Goal: Check status

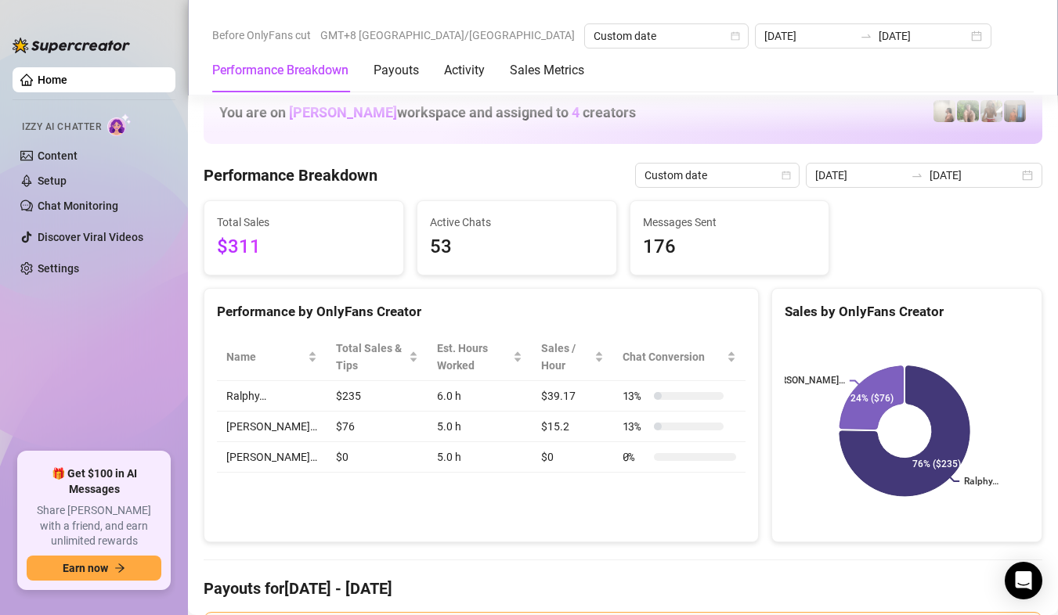
scroll to position [2035, 0]
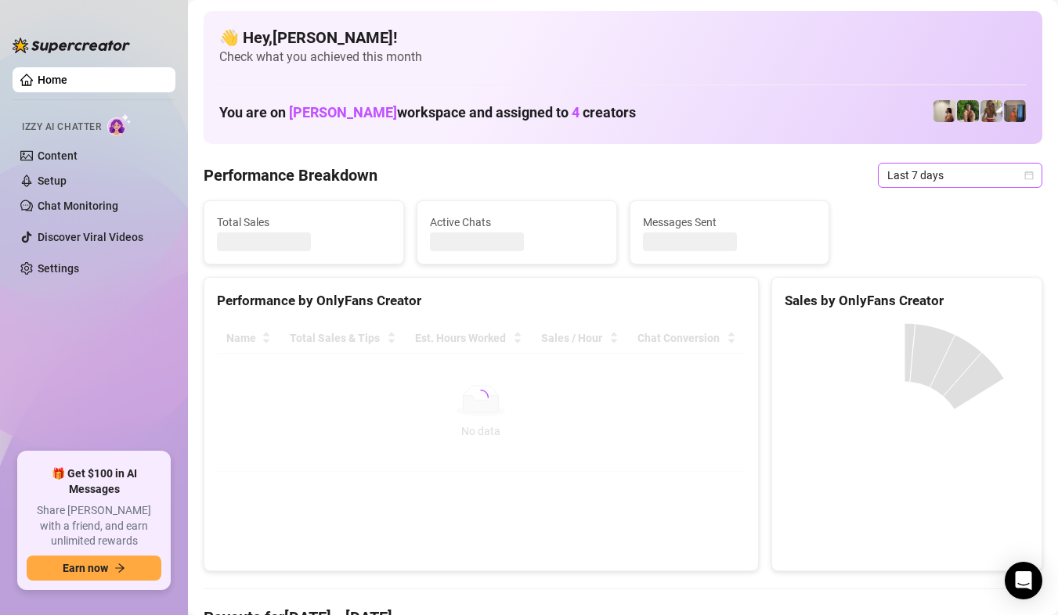
click at [987, 178] on span "Last 7 days" at bounding box center [960, 175] width 146 height 23
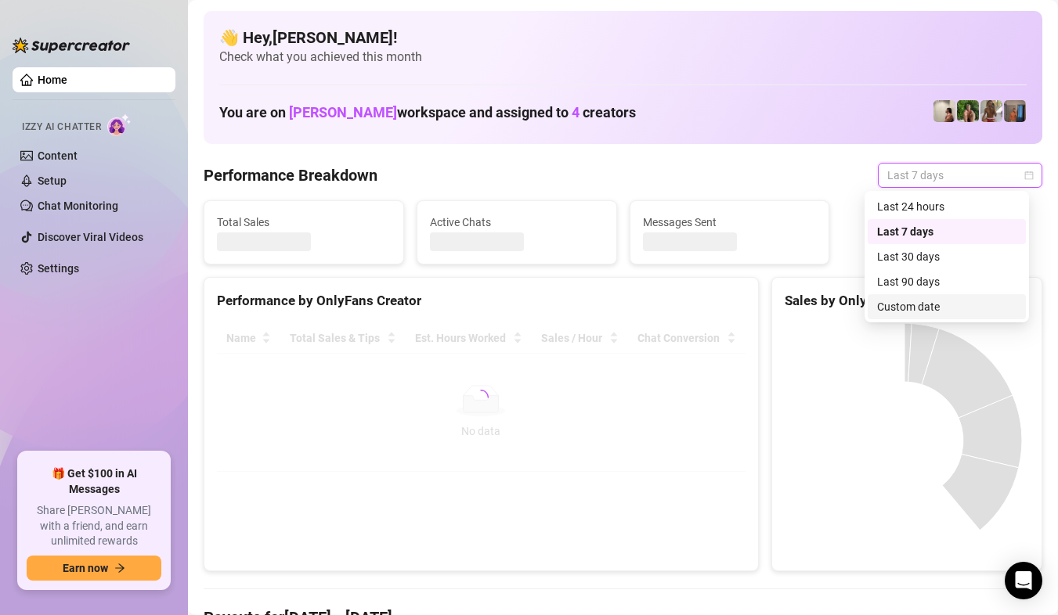
click at [935, 299] on div "Custom date" at bounding box center [946, 306] width 139 height 17
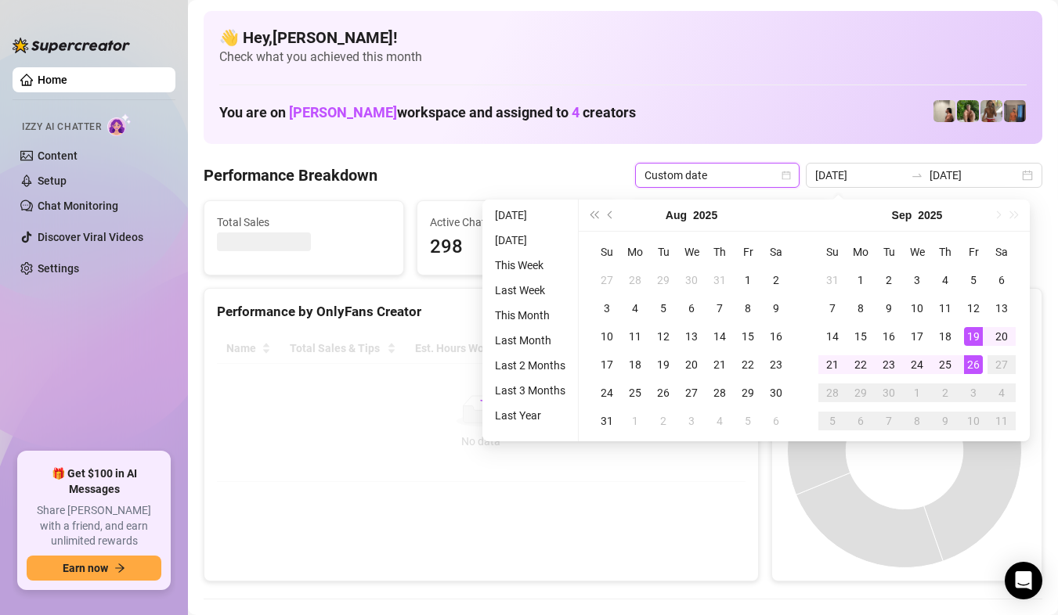
click at [975, 372] on div "26" at bounding box center [973, 364] width 19 height 19
click at [975, 372] on canvas at bounding box center [904, 450] width 240 height 235
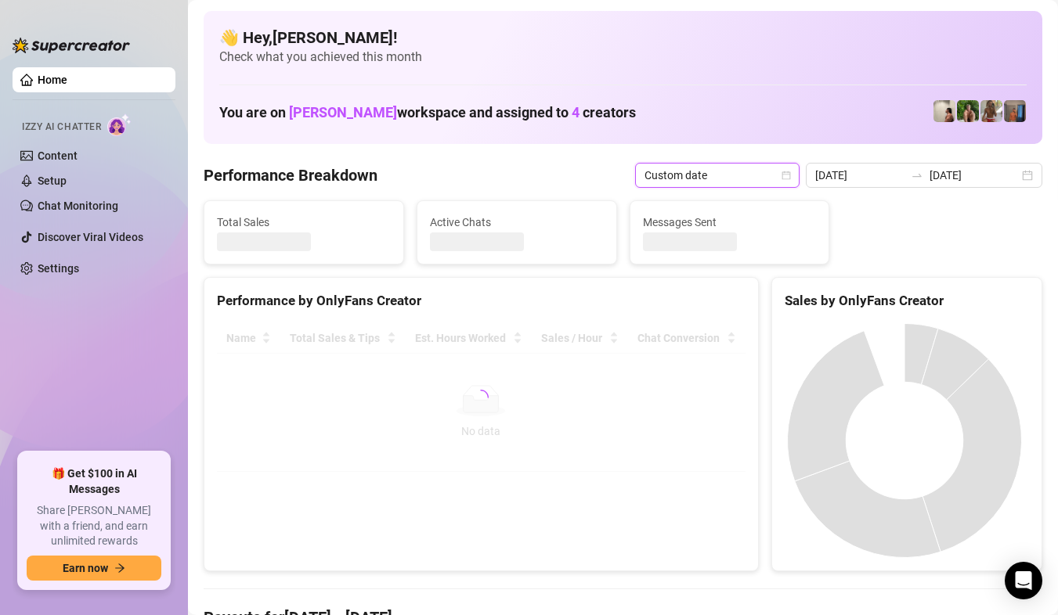
type input "[DATE]"
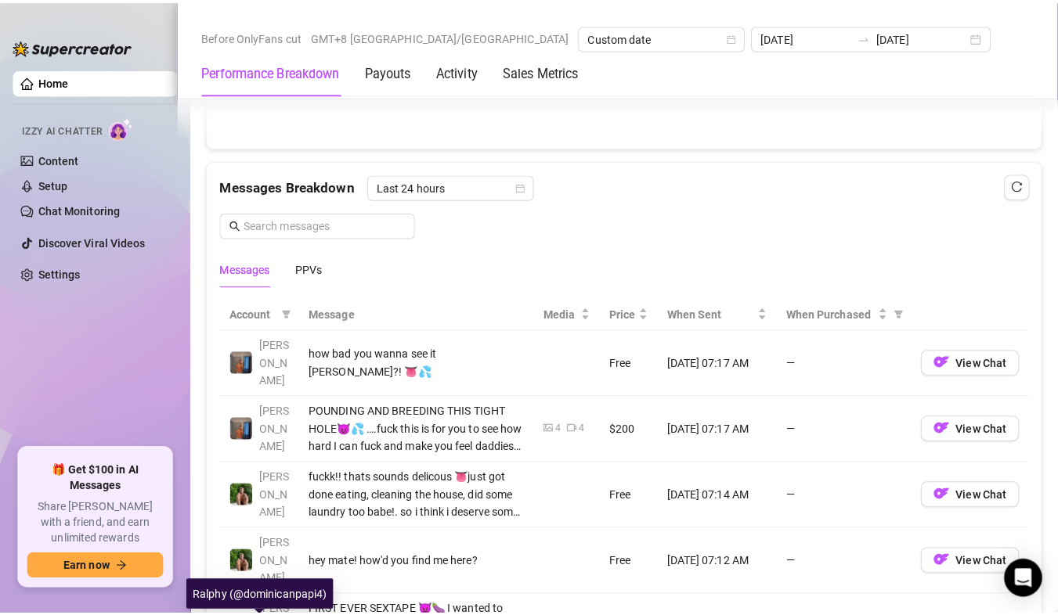
scroll to position [1018, 0]
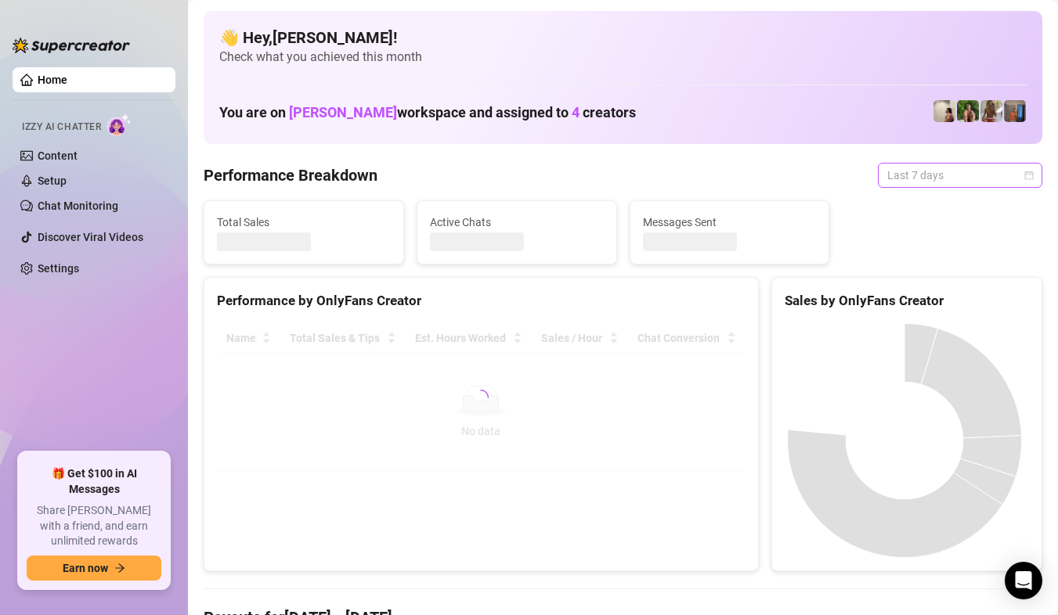
click at [877, 187] on div "Last 7 days" at bounding box center [959, 175] width 164 height 25
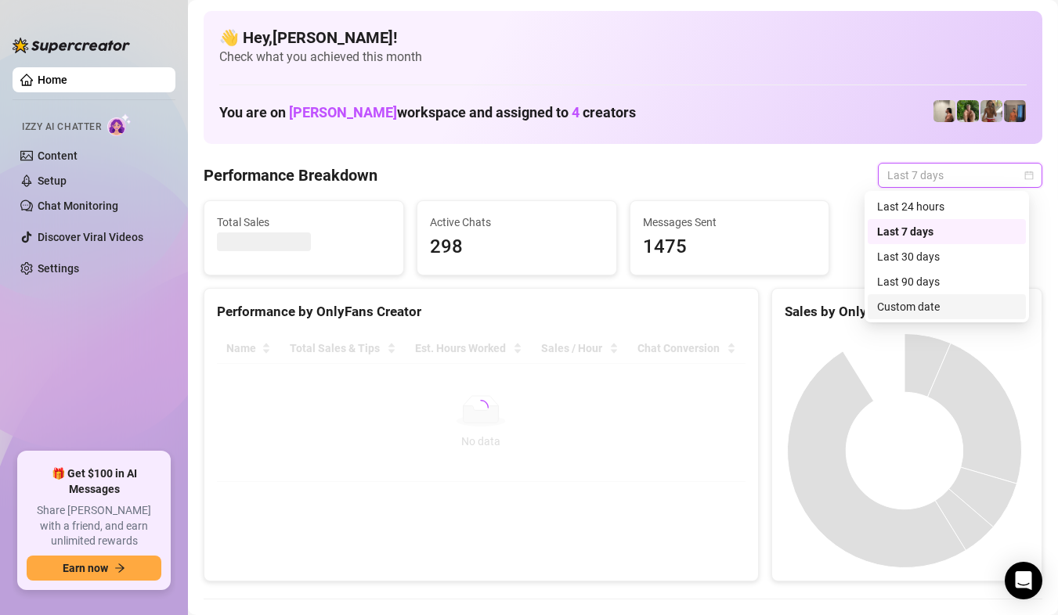
click at [917, 312] on div "Custom date" at bounding box center [946, 306] width 139 height 17
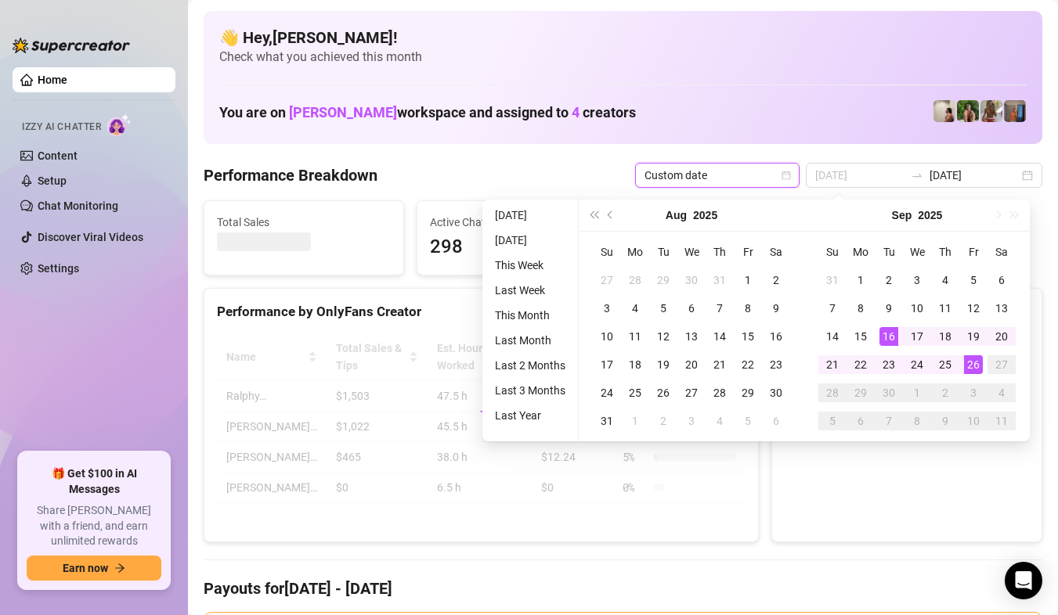
click at [966, 407] on td "10" at bounding box center [973, 421] width 28 height 28
click at [966, 365] on div "26" at bounding box center [973, 364] width 19 height 19
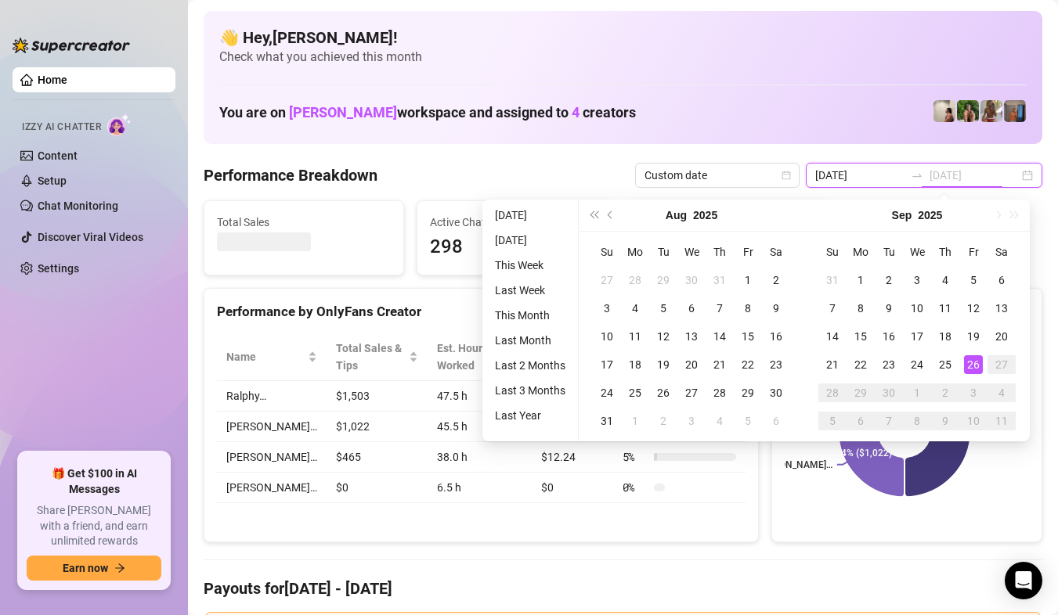
type input "[DATE]"
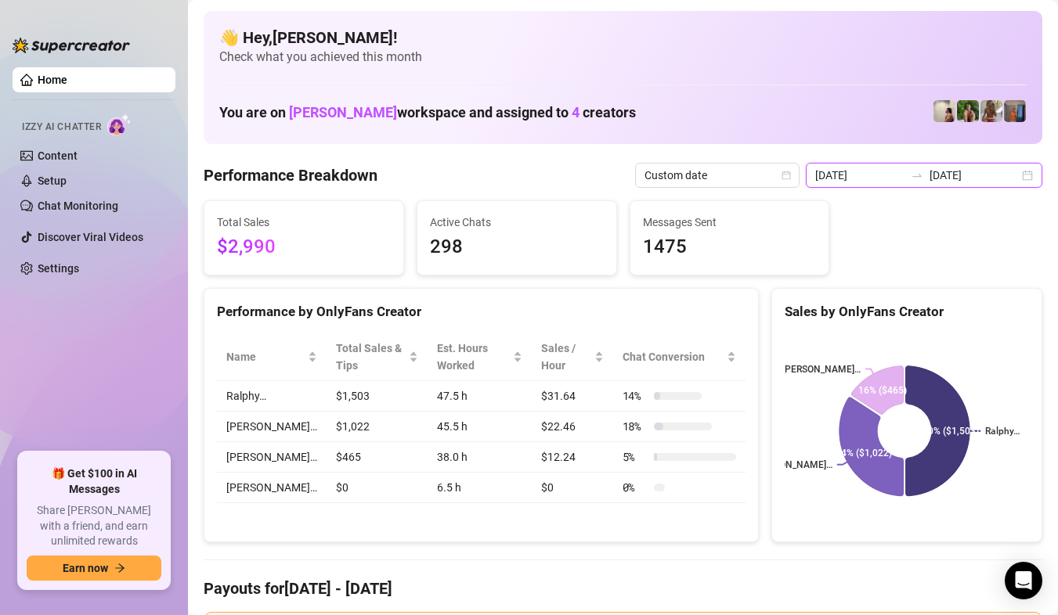
click at [1023, 182] on div "2025-09-19 2025-09-26" at bounding box center [923, 175] width 236 height 25
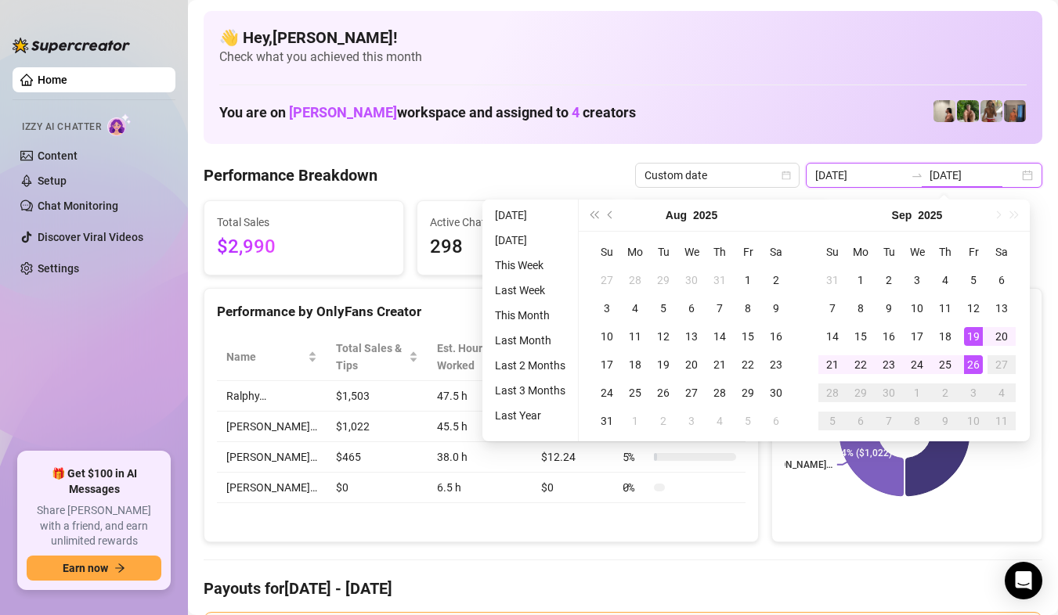
type input "[DATE]"
click at [969, 369] on div "26" at bounding box center [973, 364] width 19 height 19
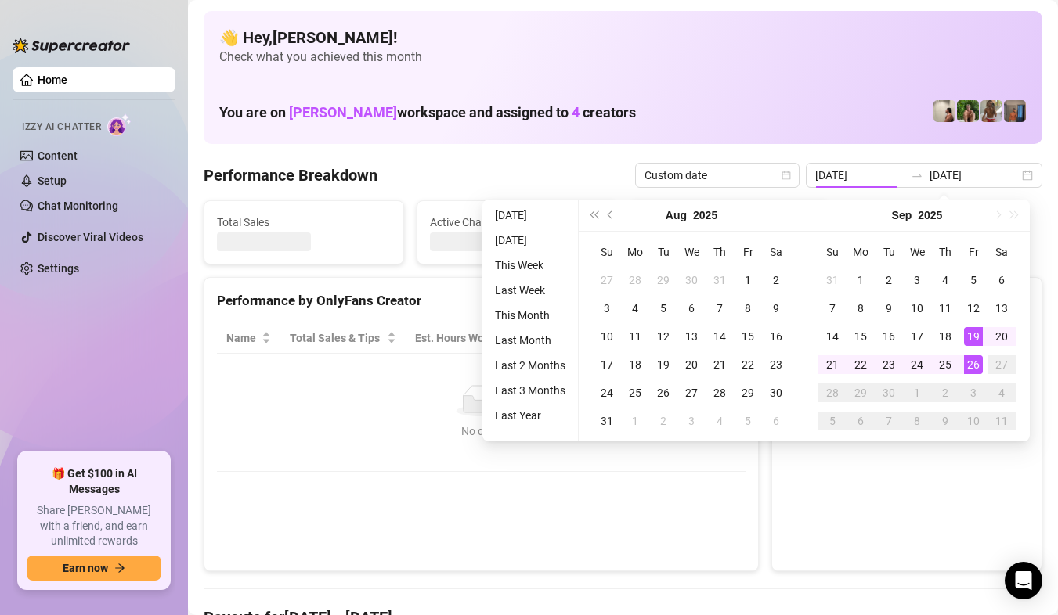
type input "[DATE]"
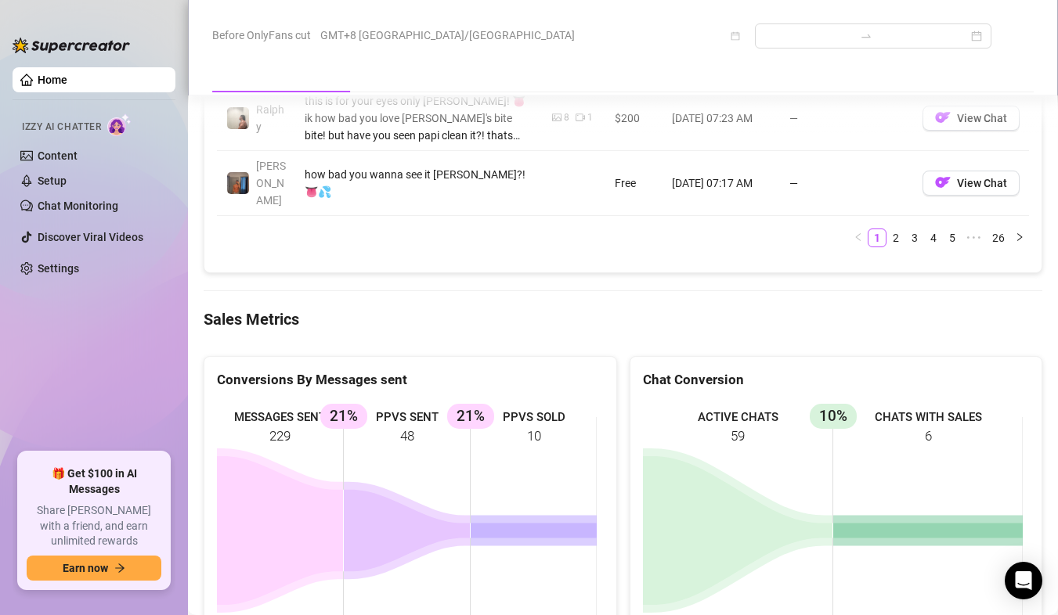
scroll to position [2035, 0]
